Goal: Navigation & Orientation: Find specific page/section

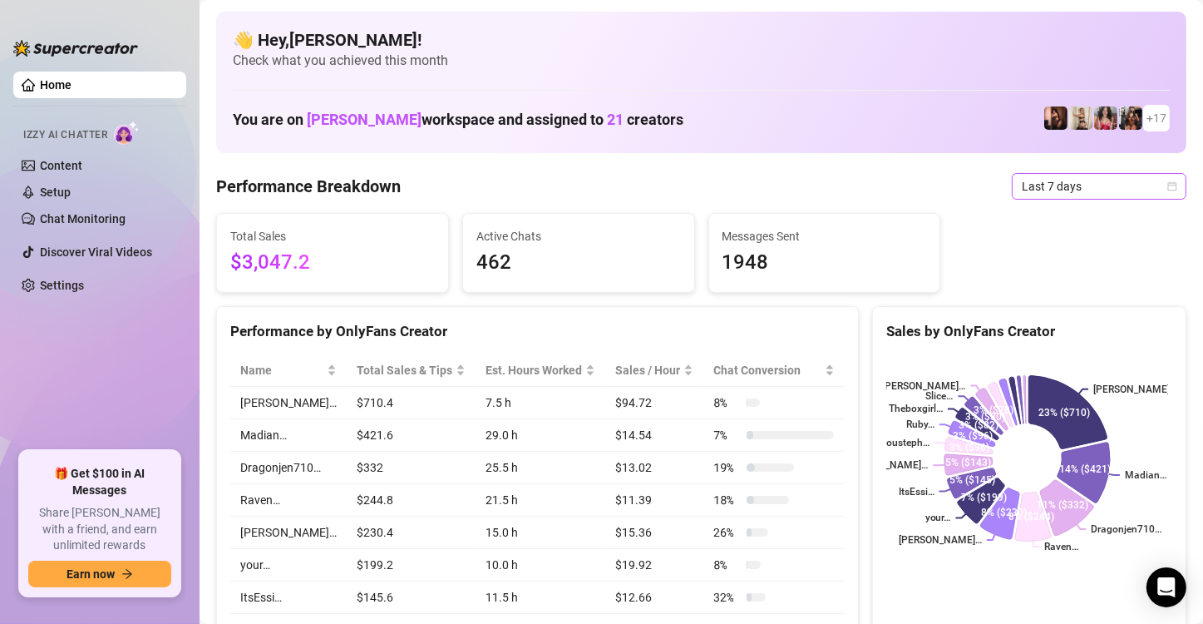
click at [1169, 190] on icon "calendar" at bounding box center [1173, 185] width 9 height 9
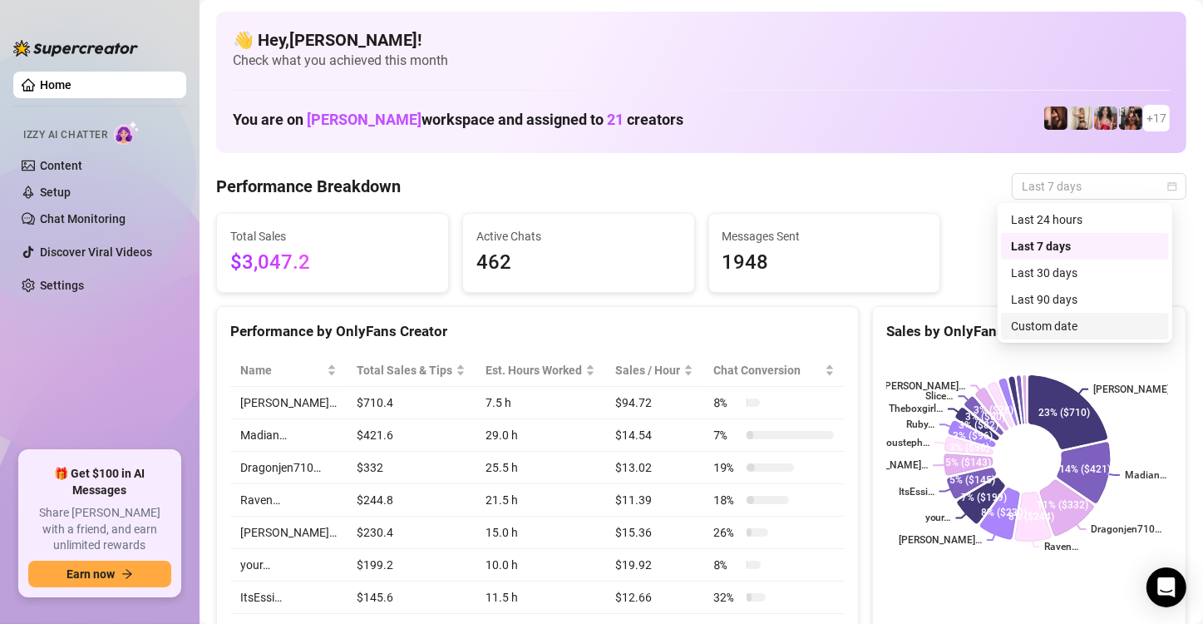
click at [1067, 326] on div "Custom date" at bounding box center [1085, 326] width 148 height 18
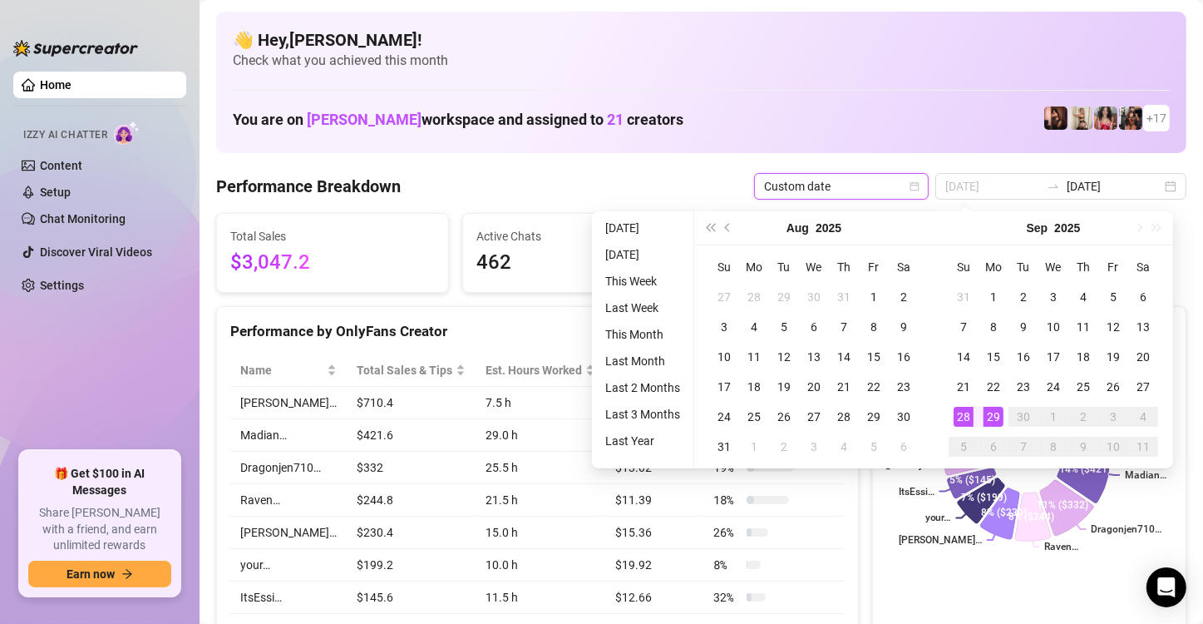
type input "[DATE]"
click at [967, 413] on div "28" at bounding box center [964, 417] width 20 height 20
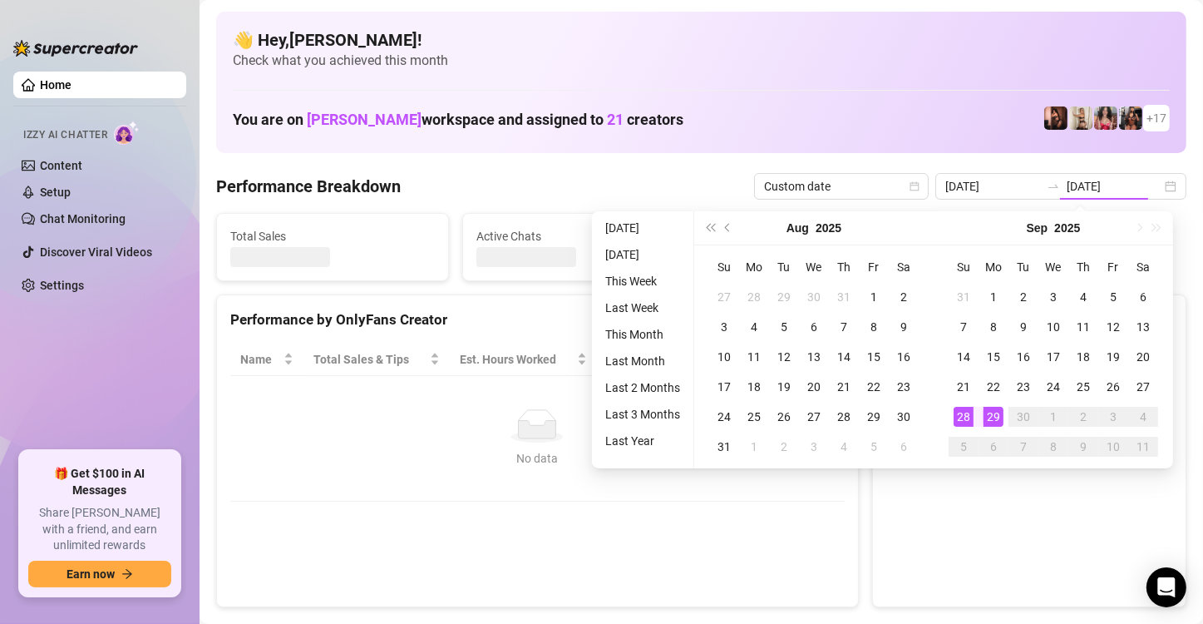
type input "[DATE]"
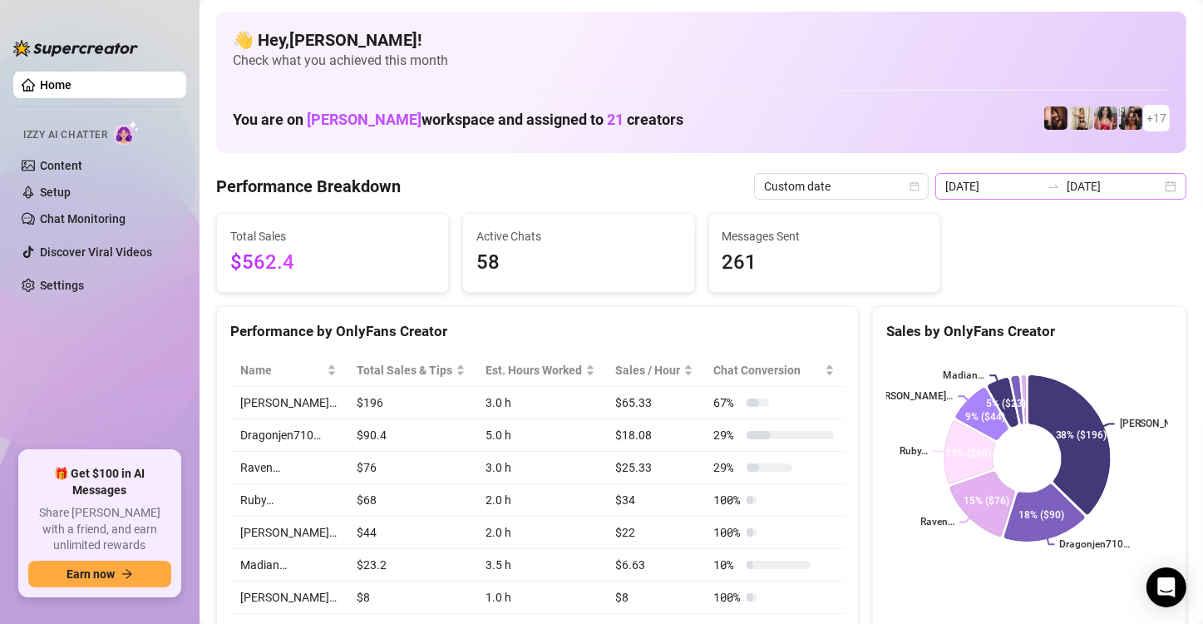
click at [1156, 180] on div "[DATE] [DATE]" at bounding box center [1061, 186] width 251 height 27
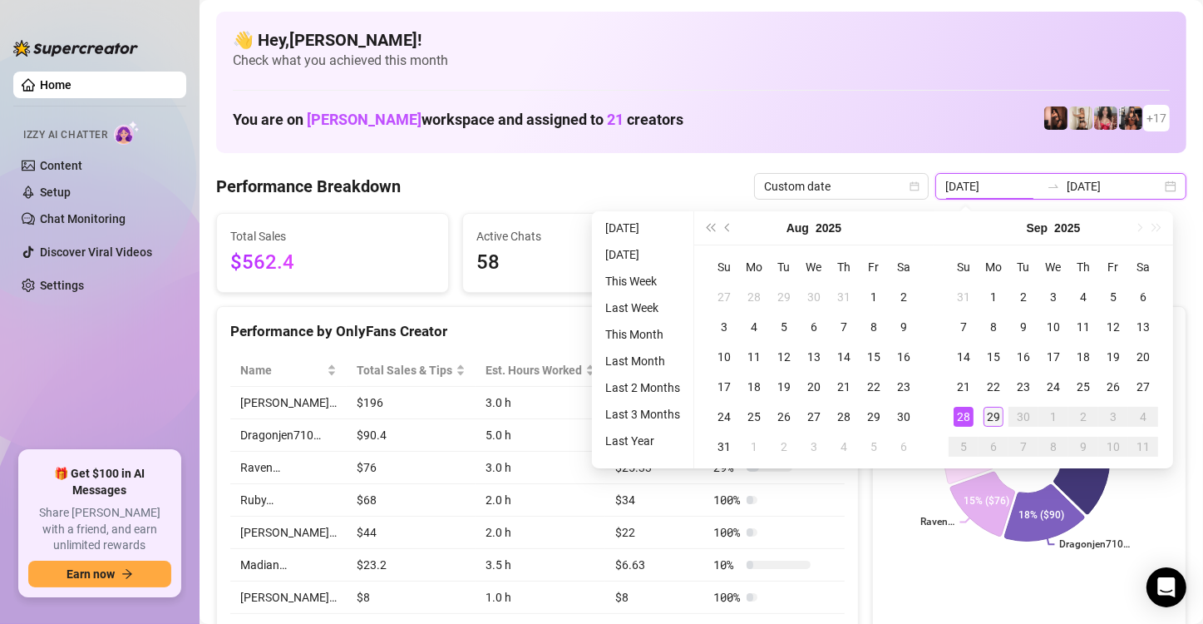
type input "[DATE]"
click at [992, 423] on div "29" at bounding box center [994, 417] width 20 height 20
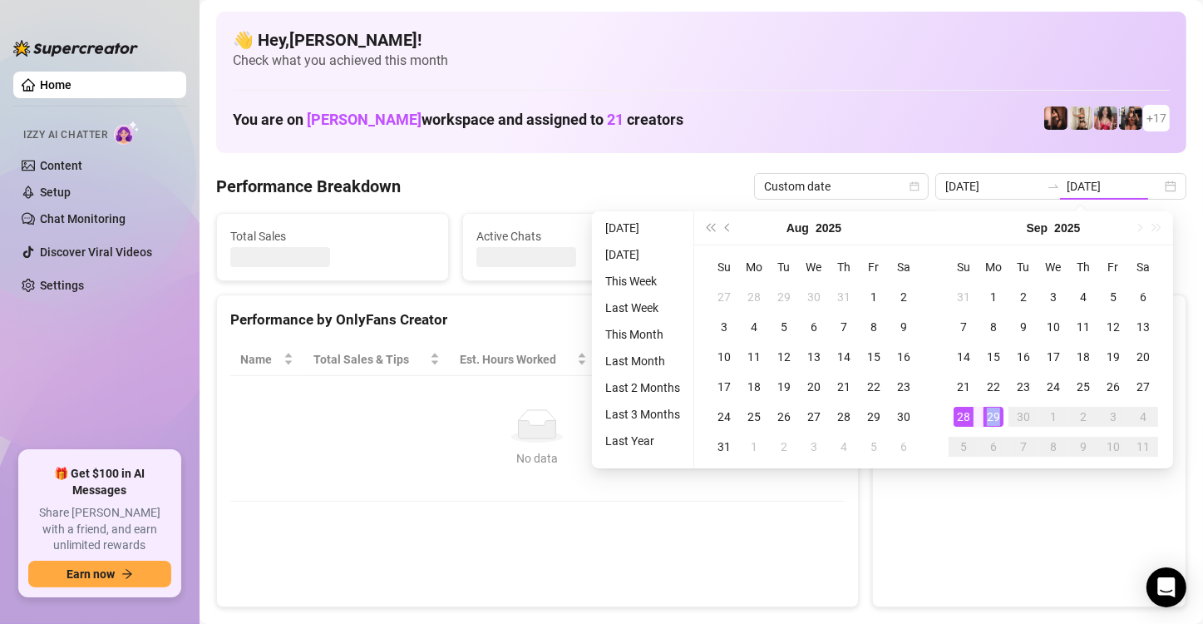
type input "[DATE]"
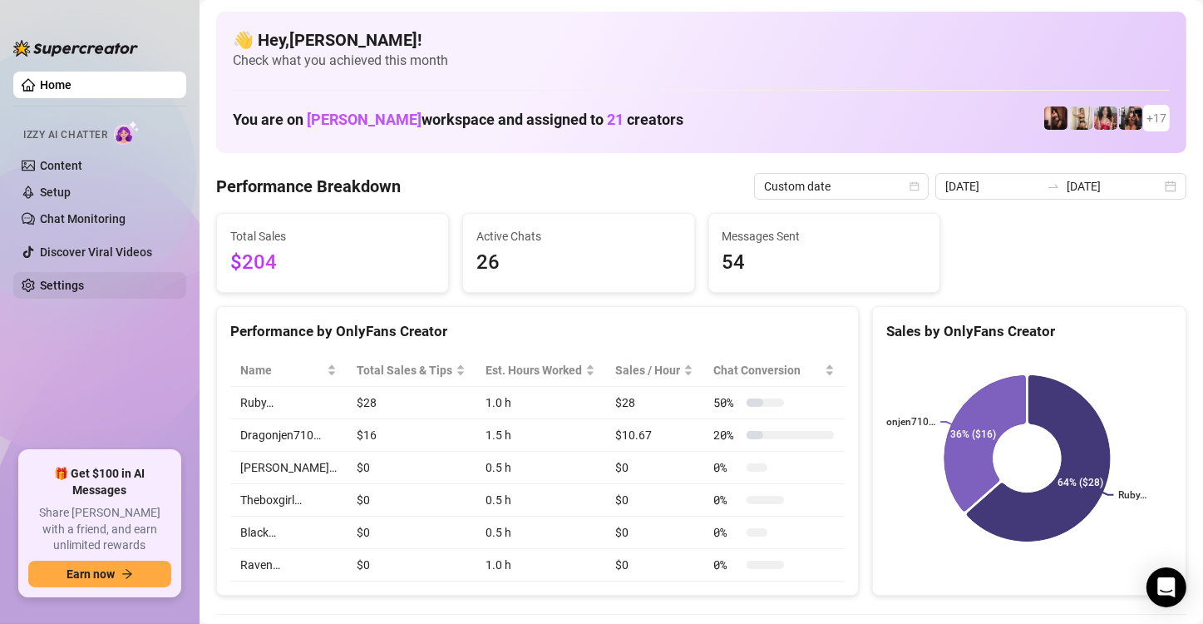
click at [47, 279] on link "Settings" at bounding box center [62, 285] width 44 height 13
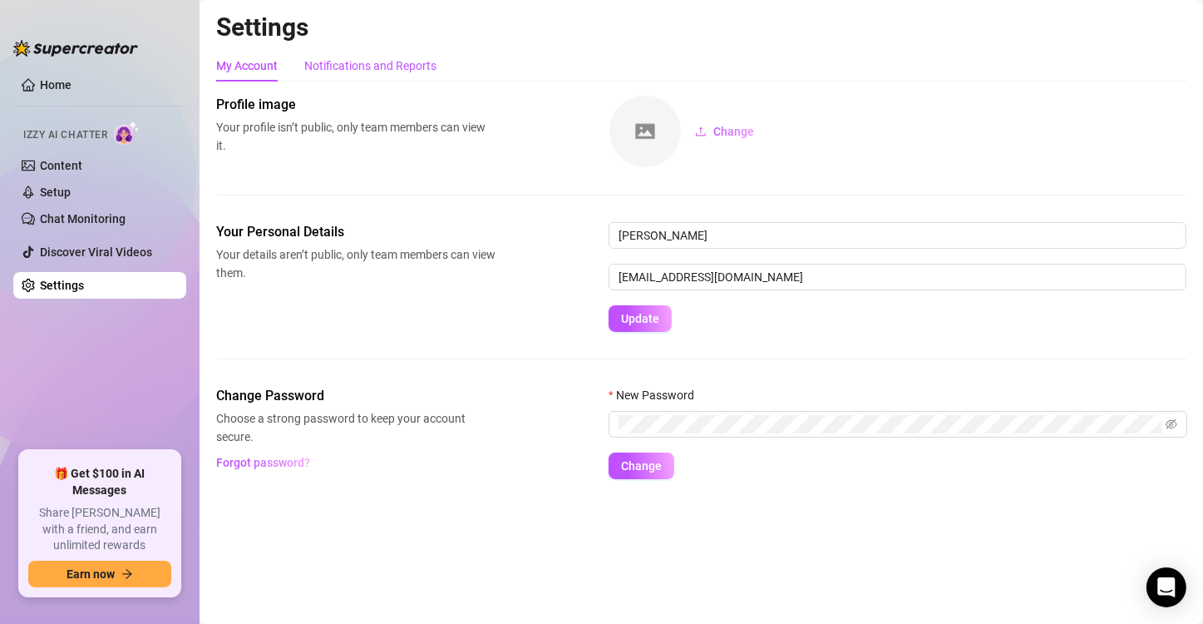
click at [402, 66] on div "Notifications and Reports" at bounding box center [370, 66] width 132 height 18
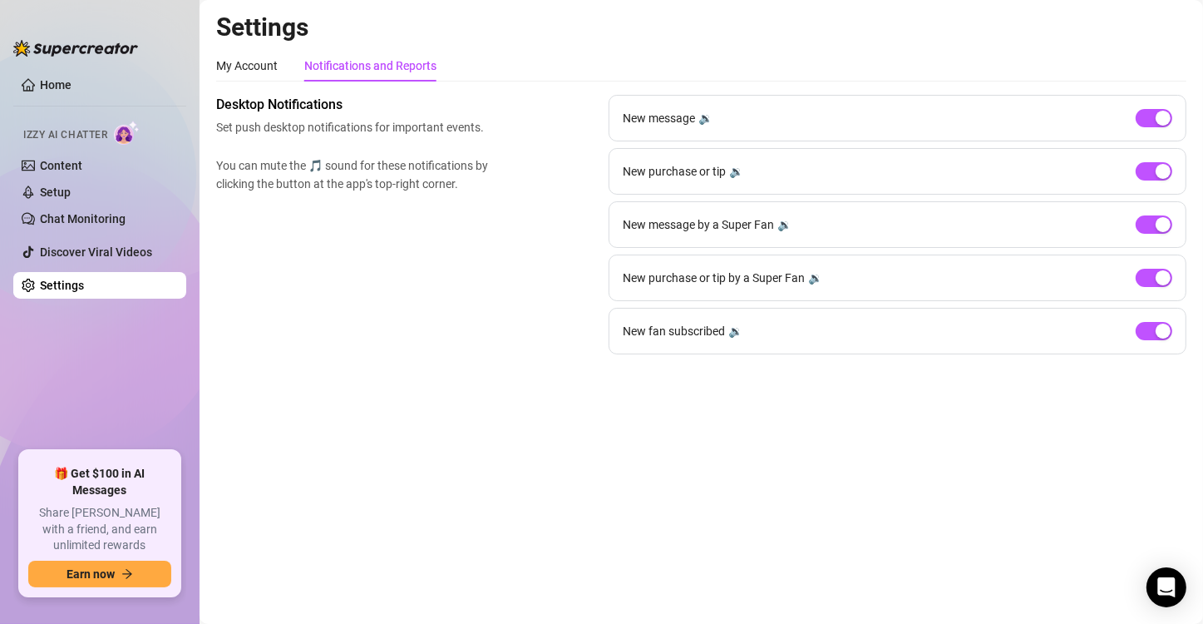
drag, startPoint x: 80, startPoint y: 250, endPoint x: 77, endPoint y: 237, distance: 12.9
click at [80, 250] on link "Discover Viral Videos" at bounding box center [96, 251] width 112 height 13
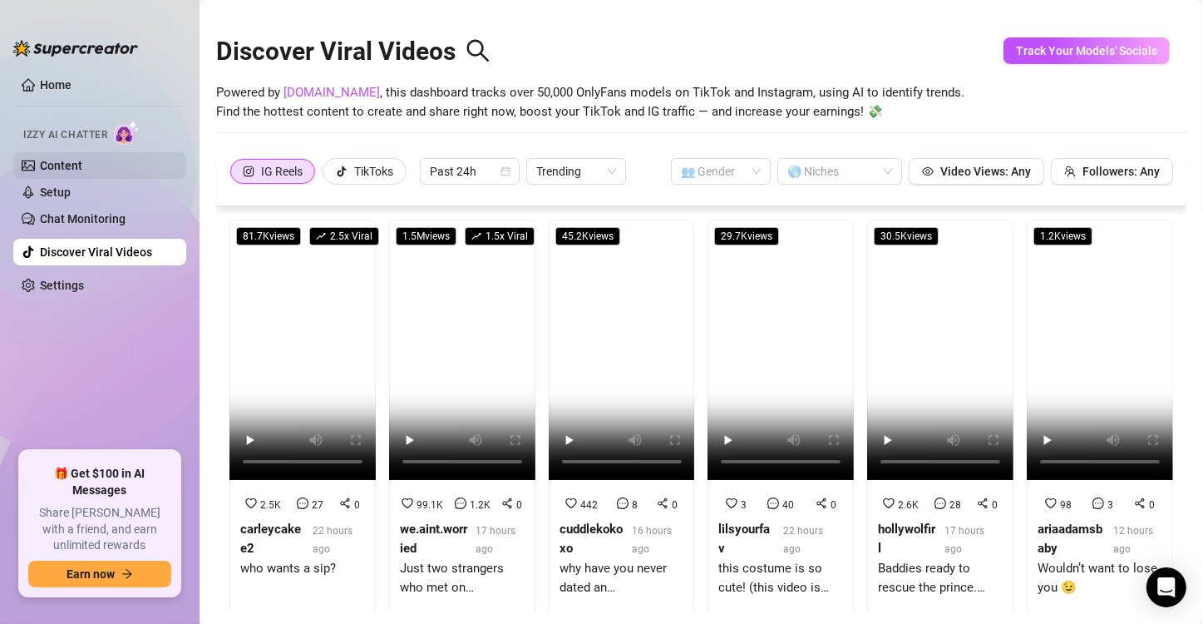
click at [68, 171] on link "Content" at bounding box center [61, 165] width 42 height 13
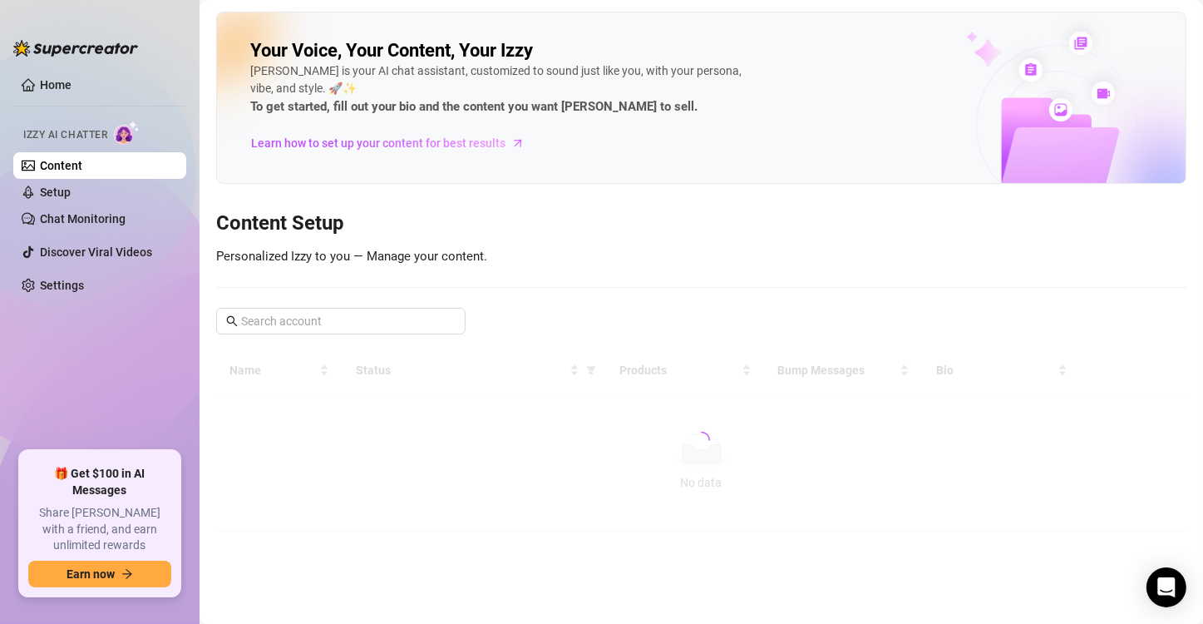
click at [35, 70] on ul "Home Izzy AI Chatter Content Setup Chat Monitoring Discover Viral Videos Settin…" at bounding box center [99, 254] width 173 height 379
click at [51, 91] on link "Home" at bounding box center [56, 84] width 32 height 13
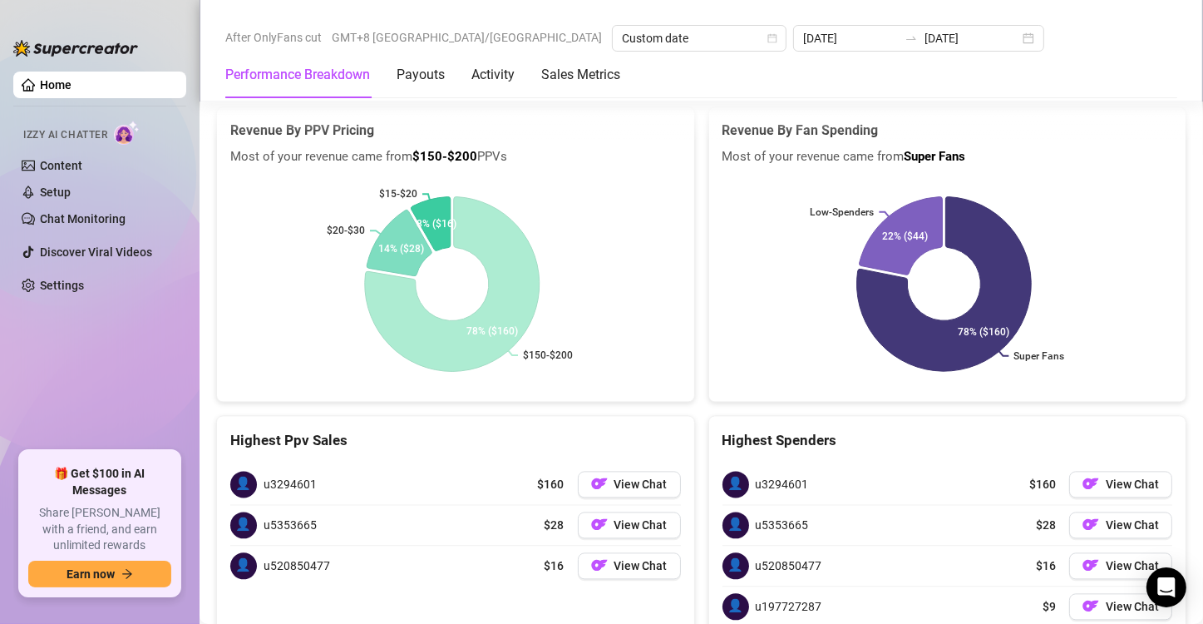
scroll to position [3234, 0]
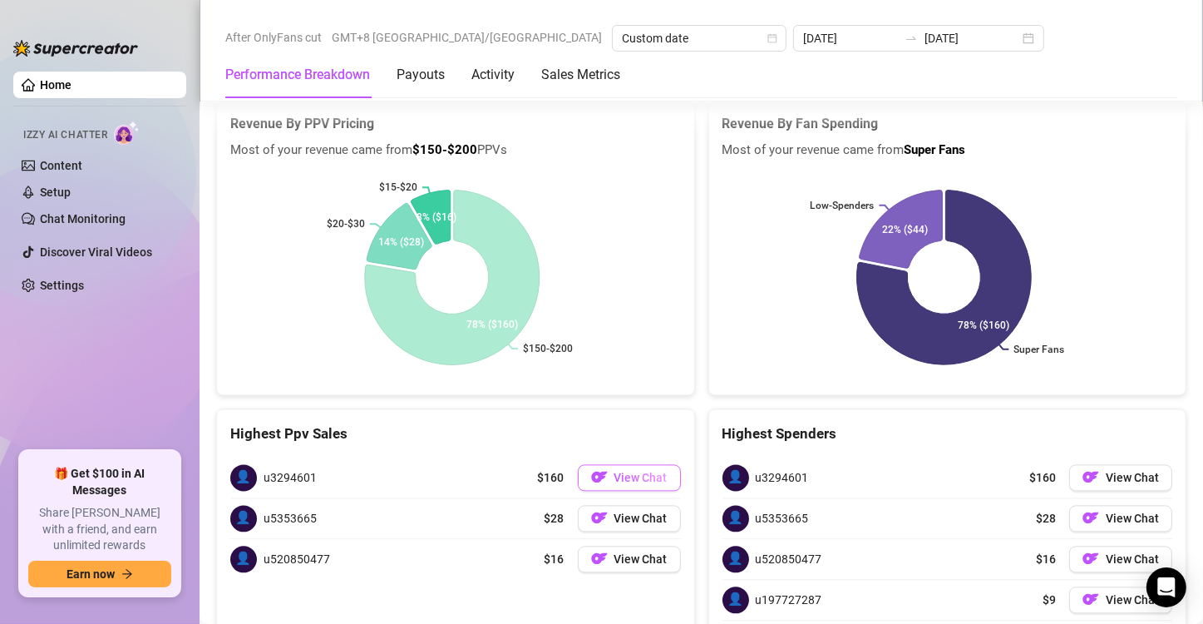
click at [615, 471] on span "View Chat" at bounding box center [641, 477] width 53 height 13
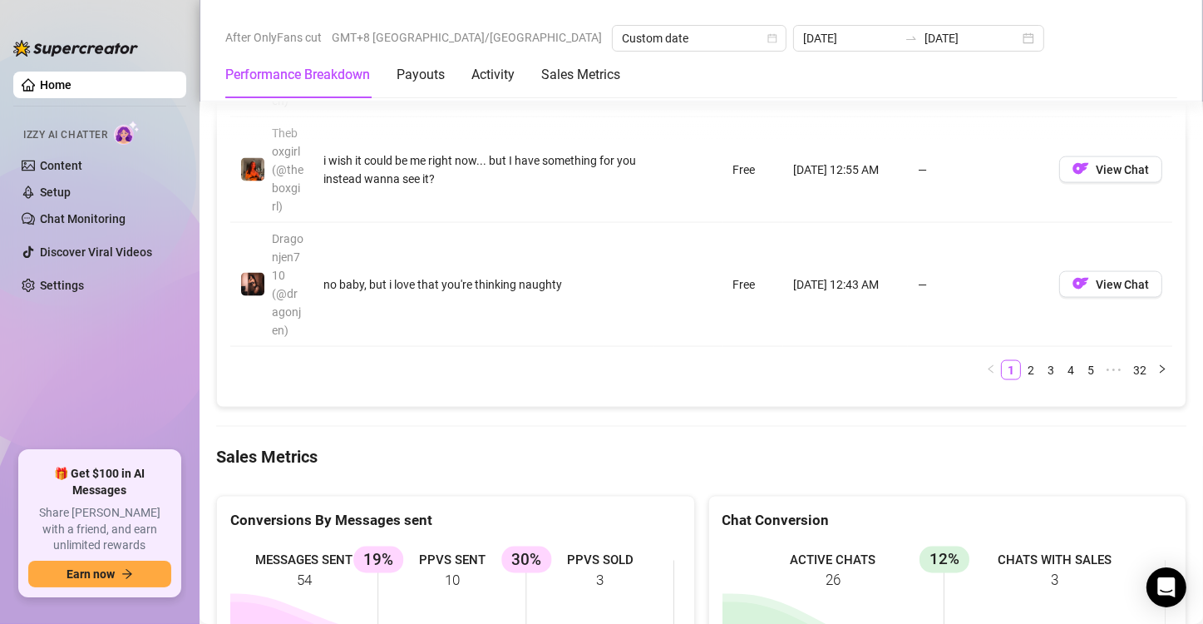
scroll to position [2291, 0]
